Goal: Transaction & Acquisition: Register for event/course

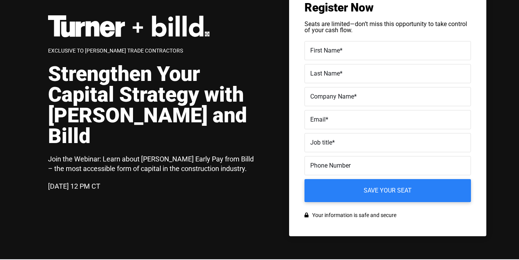
scroll to position [31, 0]
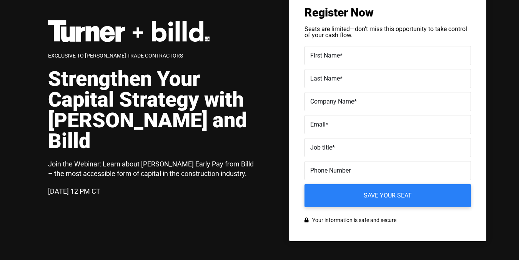
click at [241, 62] on div "Exclusive to [PERSON_NAME] Trade Contractors Strengthen Your Capital Strategy w…" at bounding box center [157, 116] width 219 height 192
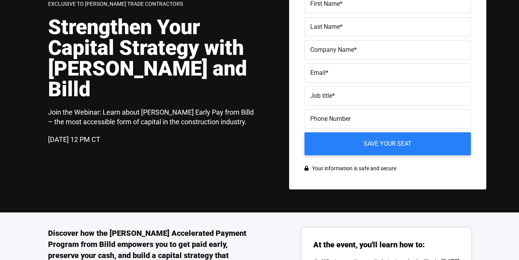
scroll to position [0, 0]
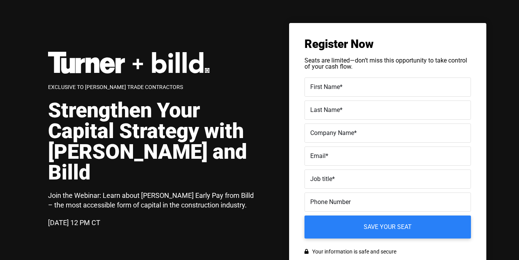
click at [358, 87] on label "First Name *" at bounding box center [387, 87] width 155 height 11
click at [358, 87] on input "First Name *" at bounding box center [387, 87] width 166 height 19
click at [141, 55] on div "Exclusive to [PERSON_NAME] Trade Contractors Strengthen Your Capital Strategy w…" at bounding box center [267, 148] width 438 height 250
click at [227, 112] on h1 "Strengthen Your Capital Strategy with [PERSON_NAME] and Billd" at bounding box center [153, 141] width 211 height 83
click at [234, 97] on div "Exclusive to [PERSON_NAME] Trade Contractors Strengthen Your Capital Strategy w…" at bounding box center [157, 148] width 219 height 192
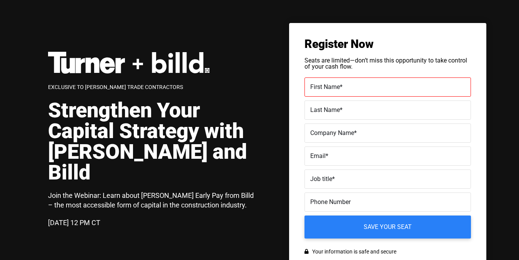
click at [320, 114] on label "Last Name *" at bounding box center [387, 110] width 155 height 11
click at [320, 114] on input "Last Name *" at bounding box center [387, 110] width 166 height 19
click at [284, 82] on div "Exclusive to [PERSON_NAME] Trade Contractors Strengthen Your Capital Strategy w…" at bounding box center [267, 148] width 438 height 250
click at [385, 85] on label "First Name *" at bounding box center [387, 87] width 155 height 11
click at [385, 85] on input "First Name *" at bounding box center [387, 87] width 166 height 19
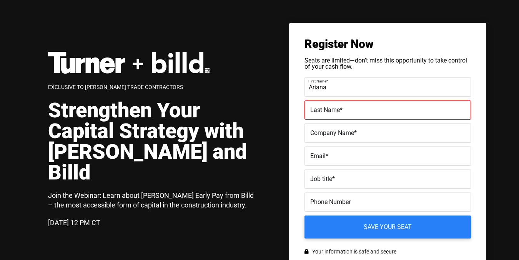
type input "Ariana"
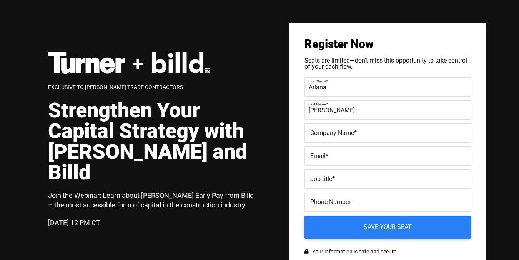
type input "[PERSON_NAME]"
type input "Billd"
type input "[PERSON_NAME][EMAIL_ADDRESS][DOMAIN_NAME]"
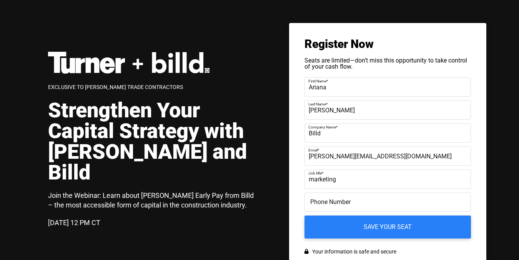
click at [312, 177] on label "Job title *" at bounding box center [386, 173] width 157 height 11
click at [312, 177] on input "marketing" at bounding box center [387, 179] width 166 height 19
click at [313, 184] on input "marketing" at bounding box center [387, 179] width 166 height 19
click at [313, 181] on input "marketing" at bounding box center [387, 179] width 166 height 19
type input "Marketing"
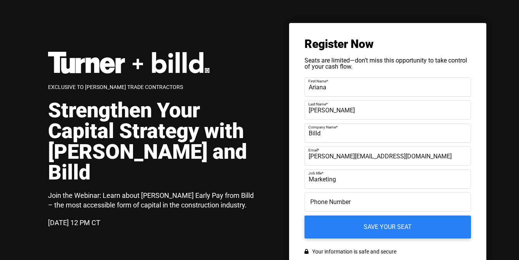
click at [322, 210] on input "Phone Number" at bounding box center [387, 202] width 166 height 19
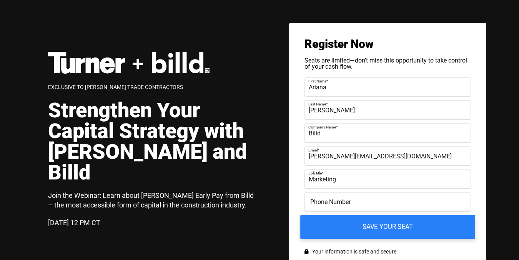
click at [351, 228] on input "Save your seat" at bounding box center [387, 227] width 175 height 24
